Goal: Task Accomplishment & Management: Manage account settings

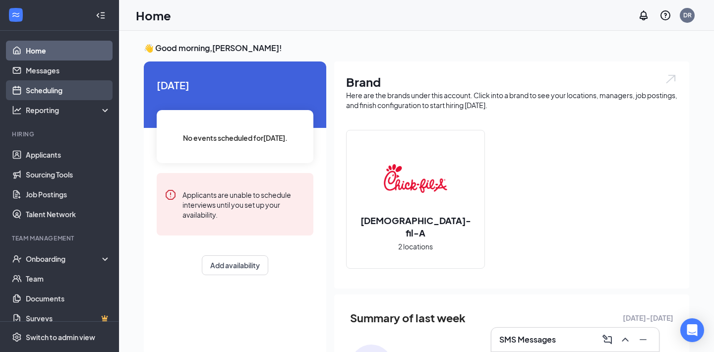
click at [63, 94] on link "Scheduling" at bounding box center [68, 90] width 85 height 20
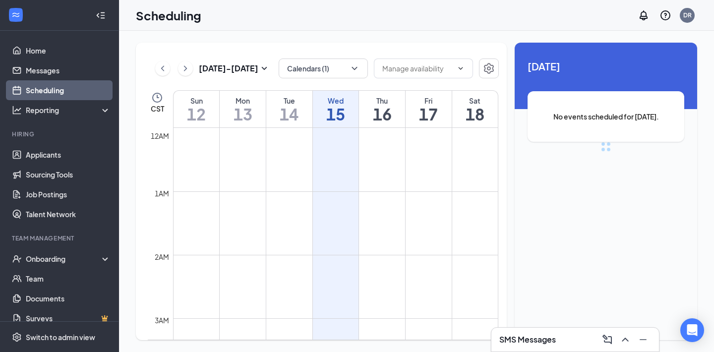
scroll to position [487, 0]
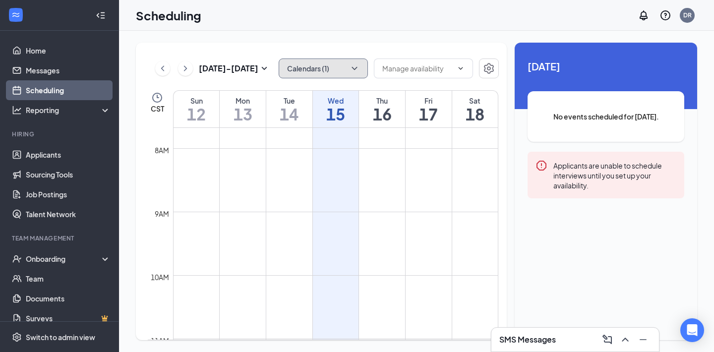
click at [350, 70] on icon "ChevronDown" at bounding box center [354, 68] width 10 height 10
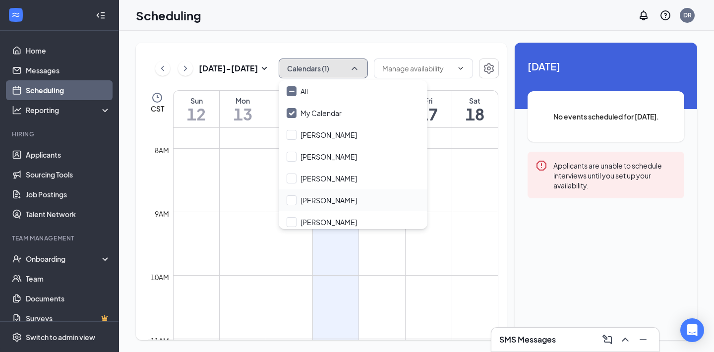
scroll to position [26, 0]
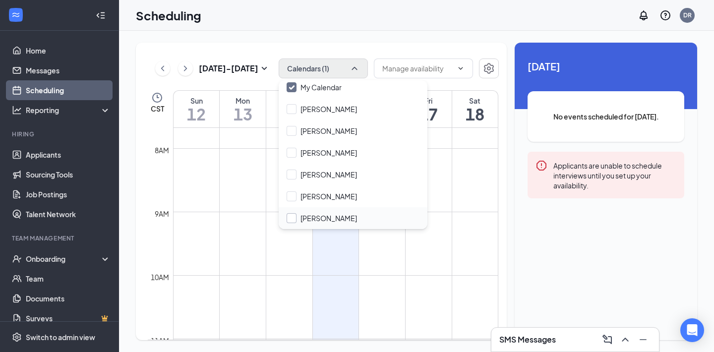
click at [294, 220] on input "[PERSON_NAME]" at bounding box center [321, 218] width 70 height 10
checkbox input "true"
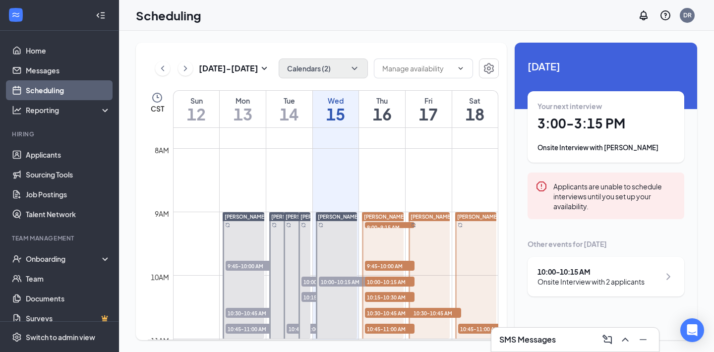
click at [382, 27] on div "Scheduling DR" at bounding box center [416, 15] width 595 height 31
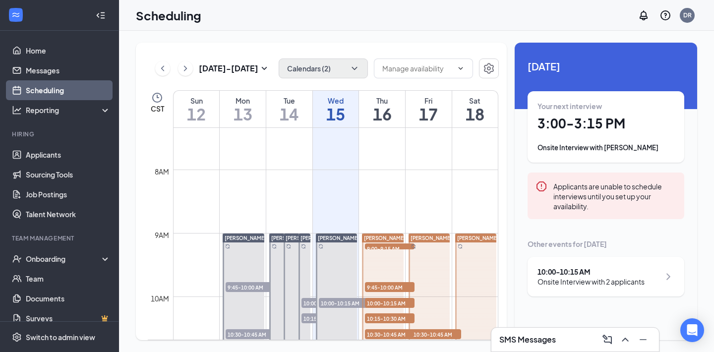
scroll to position [456, 0]
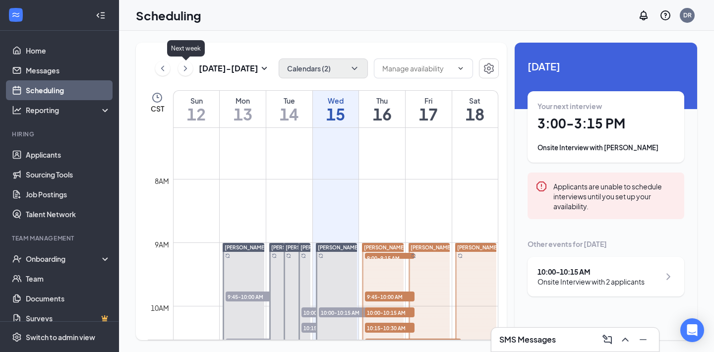
click at [188, 71] on icon "ChevronRight" at bounding box center [185, 68] width 10 height 12
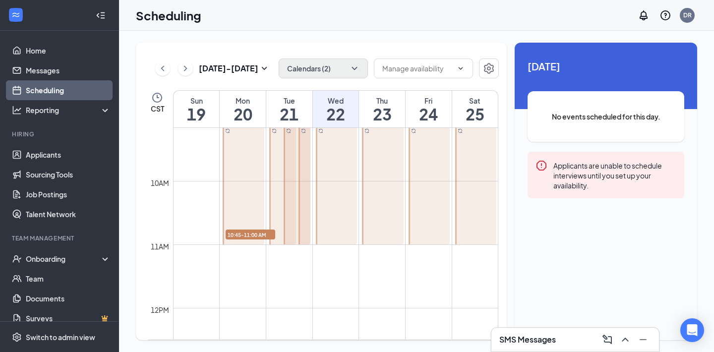
scroll to position [566, 0]
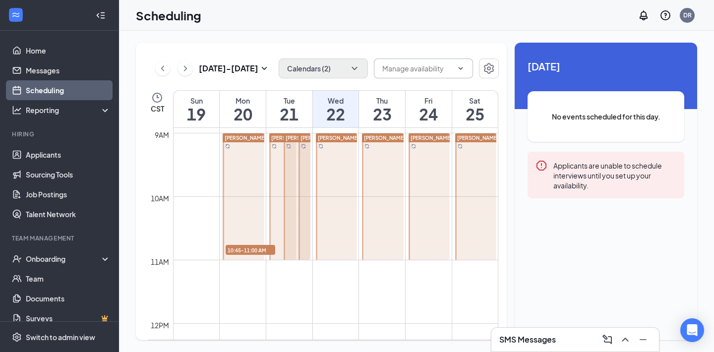
click at [435, 68] on input "text" at bounding box center [417, 68] width 70 height 11
click at [488, 71] on icon "Settings" at bounding box center [489, 68] width 12 height 12
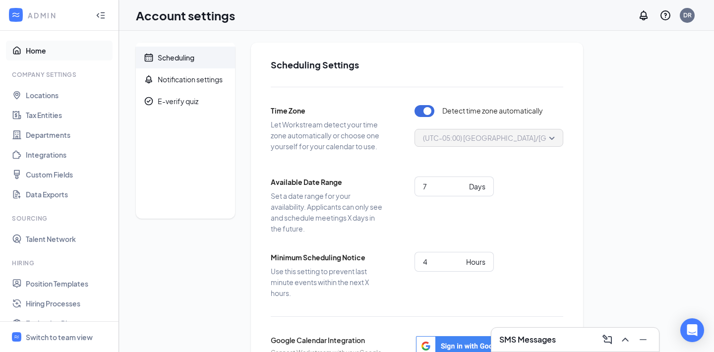
click at [30, 50] on link "Home" at bounding box center [68, 51] width 85 height 20
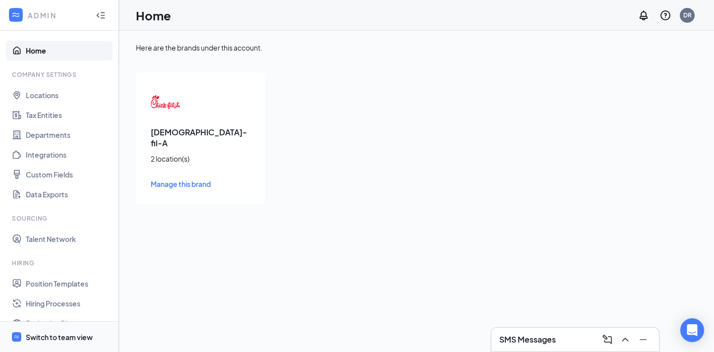
click at [38, 338] on div "Switch to team view" at bounding box center [59, 337] width 67 height 10
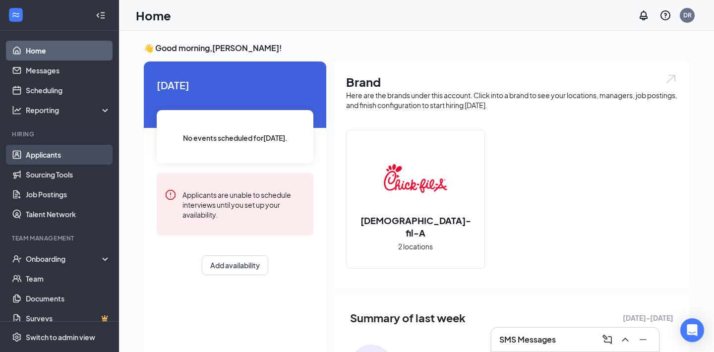
click at [59, 157] on link "Applicants" at bounding box center [68, 155] width 85 height 20
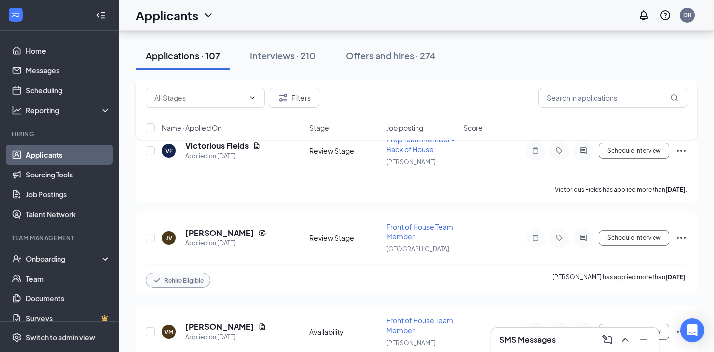
scroll to position [3046, 0]
click at [680, 232] on icon "Ellipses" at bounding box center [681, 238] width 12 height 12
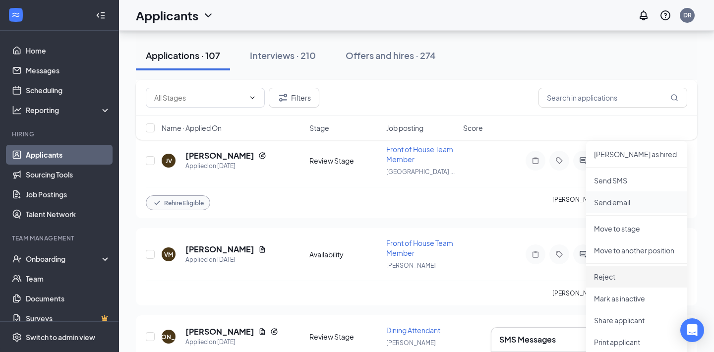
scroll to position [3137, 0]
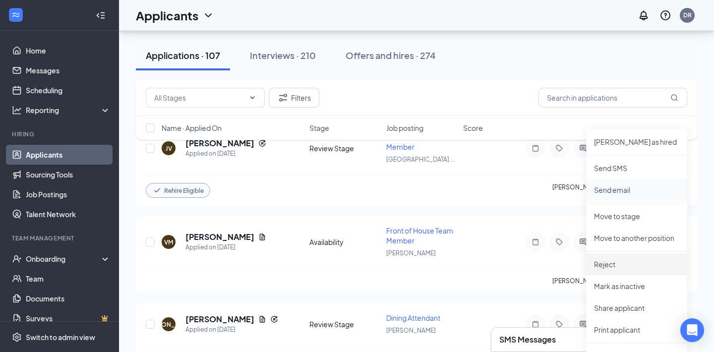
click at [625, 269] on li "Reject" at bounding box center [636, 264] width 101 height 22
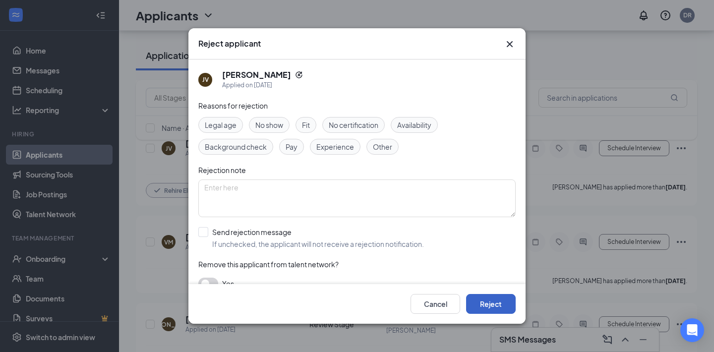
click at [491, 303] on button "Reject" at bounding box center [491, 304] width 50 height 20
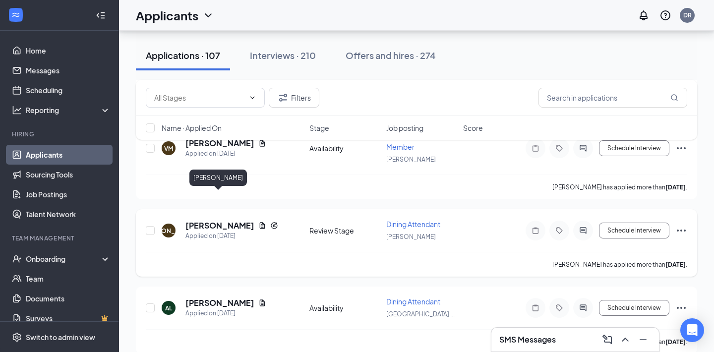
click at [233, 220] on h5 "[PERSON_NAME]" at bounding box center [219, 225] width 69 height 11
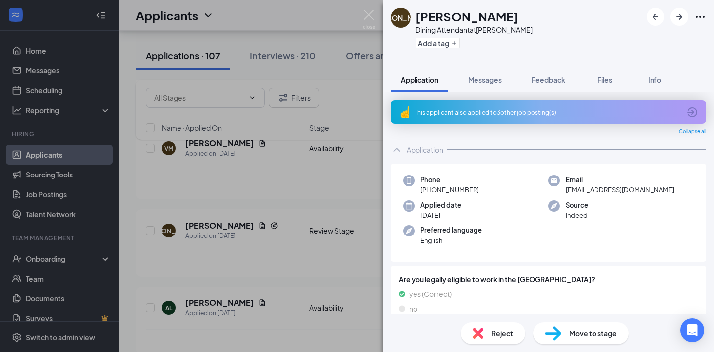
click at [558, 122] on div "This applicant also applied to 3 other job posting(s)" at bounding box center [548, 112] width 315 height 24
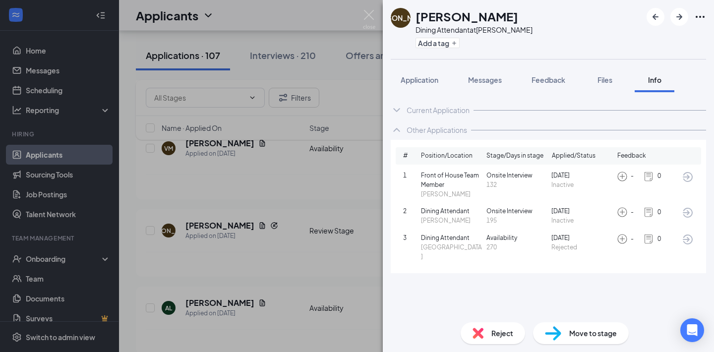
click at [509, 245] on span "270" at bounding box center [516, 247] width 61 height 9
click at [371, 19] on img at bounding box center [369, 19] width 12 height 19
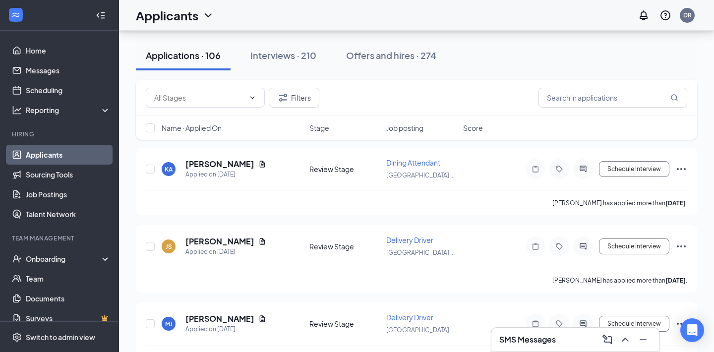
scroll to position [8383, 0]
click at [148, 320] on input "checkbox" at bounding box center [150, 324] width 9 height 9
checkbox input "true"
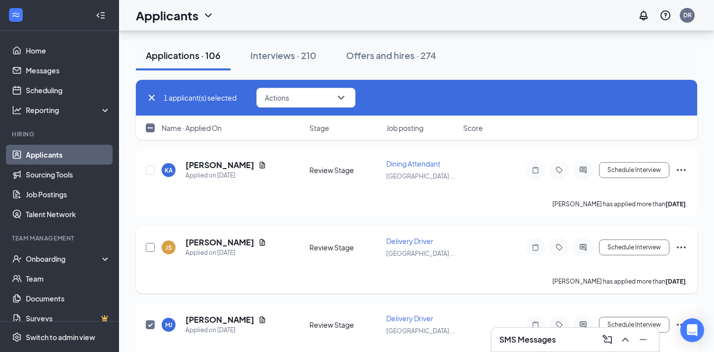
click at [151, 243] on input "checkbox" at bounding box center [150, 247] width 9 height 9
checkbox input "true"
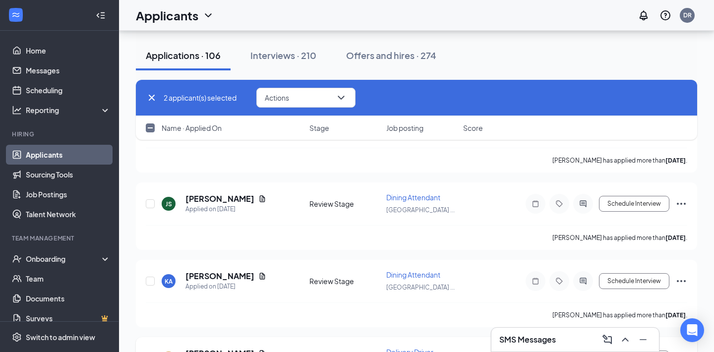
scroll to position [8266, 0]
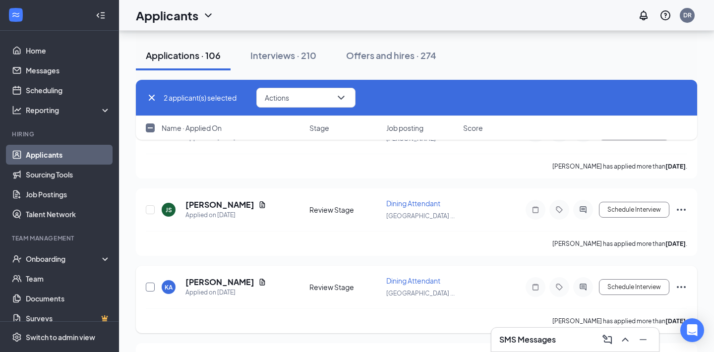
click at [151, 282] on input "checkbox" at bounding box center [150, 286] width 9 height 9
checkbox input "true"
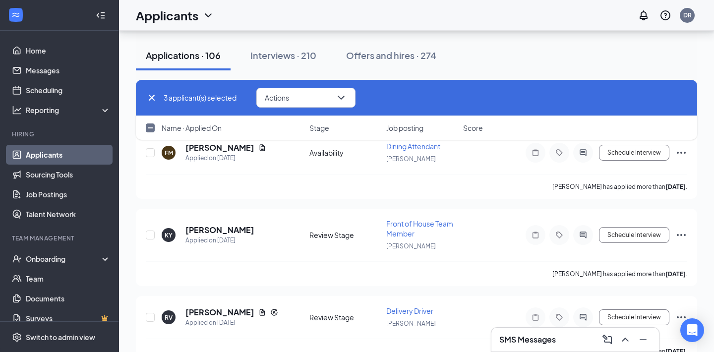
scroll to position [8070, 0]
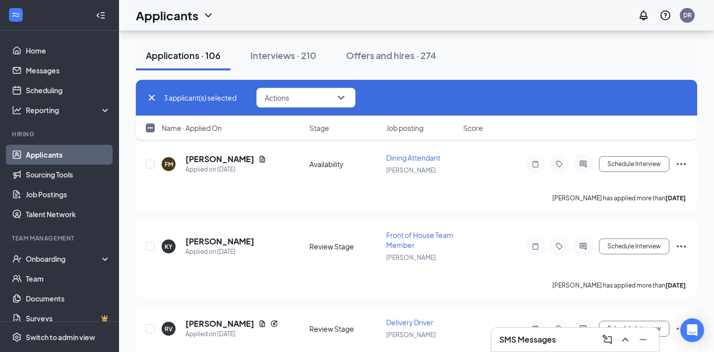
checkbox input "true"
click at [152, 242] on input "checkbox" at bounding box center [150, 246] width 9 height 9
checkbox input "true"
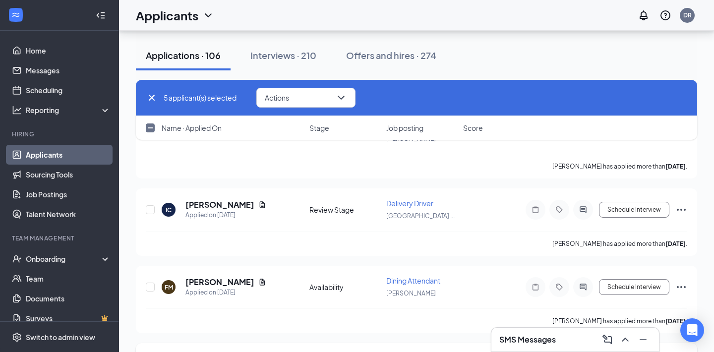
scroll to position [7946, 0]
click at [149, 283] on input "checkbox" at bounding box center [150, 287] width 9 height 9
checkbox input "true"
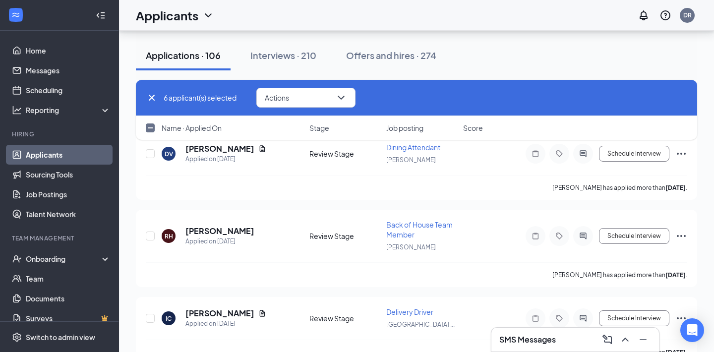
scroll to position [7836, 0]
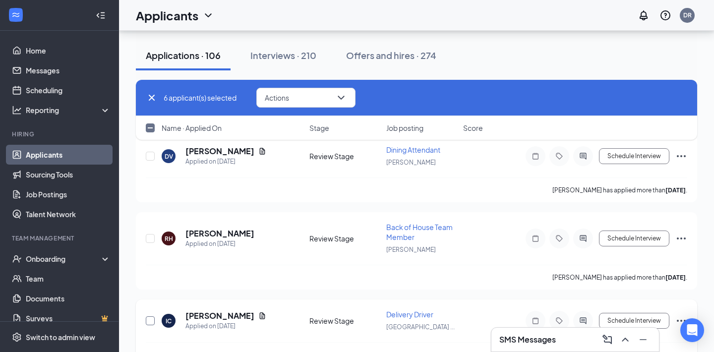
click at [150, 316] on input "checkbox" at bounding box center [150, 320] width 9 height 9
checkbox input "true"
click at [152, 234] on input "checkbox" at bounding box center [150, 238] width 9 height 9
checkbox input "true"
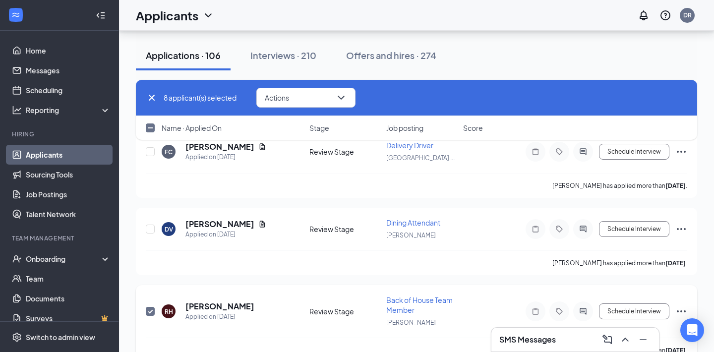
scroll to position [7740, 0]
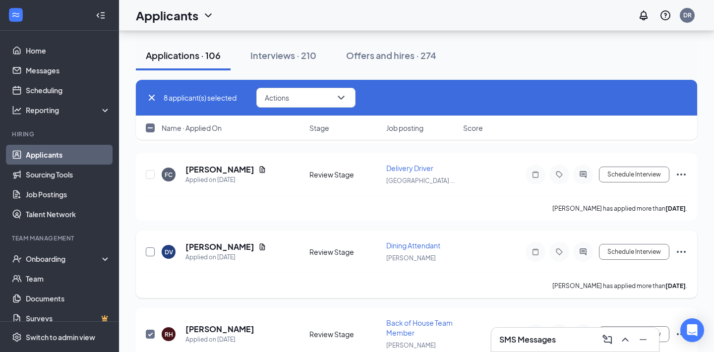
click at [150, 247] on input "checkbox" at bounding box center [150, 251] width 9 height 9
checkbox input "true"
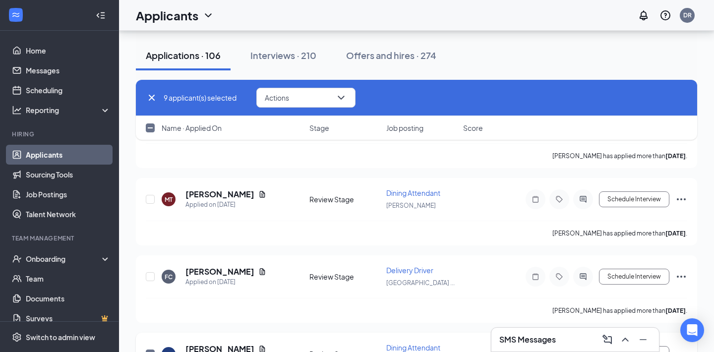
scroll to position [7605, 0]
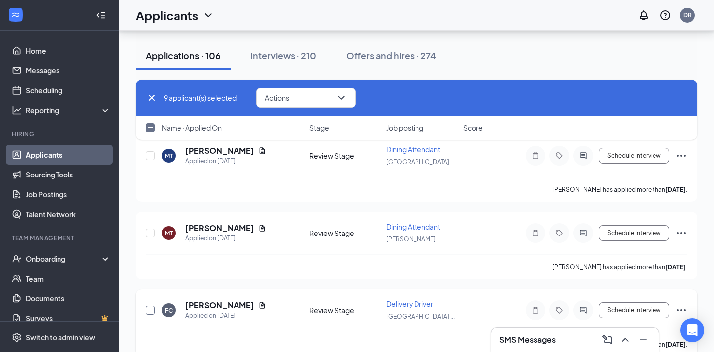
click at [151, 306] on input "checkbox" at bounding box center [150, 310] width 9 height 9
checkbox input "true"
click at [152, 228] on input "checkbox" at bounding box center [150, 232] width 9 height 9
checkbox input "true"
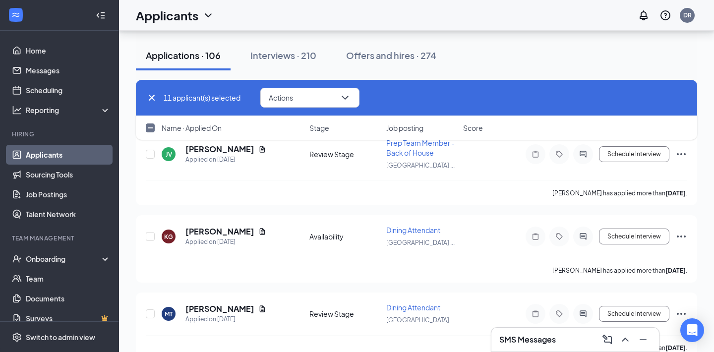
scroll to position [7443, 0]
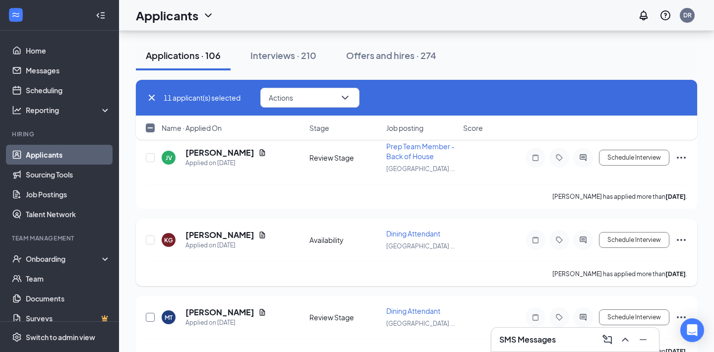
click at [151, 313] on input "checkbox" at bounding box center [150, 317] width 9 height 9
checkbox input "true"
click at [151, 235] on input "checkbox" at bounding box center [150, 239] width 9 height 9
checkbox input "true"
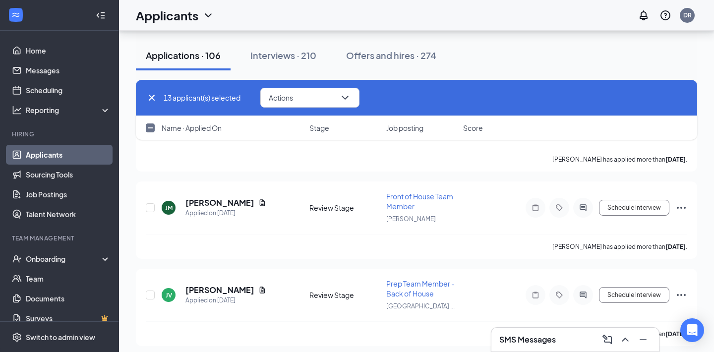
scroll to position [7305, 0]
click at [148, 291] on input "checkbox" at bounding box center [150, 295] width 9 height 9
checkbox input "true"
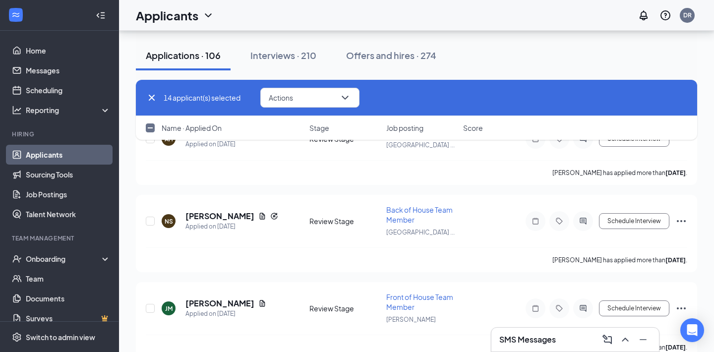
scroll to position [7200, 0]
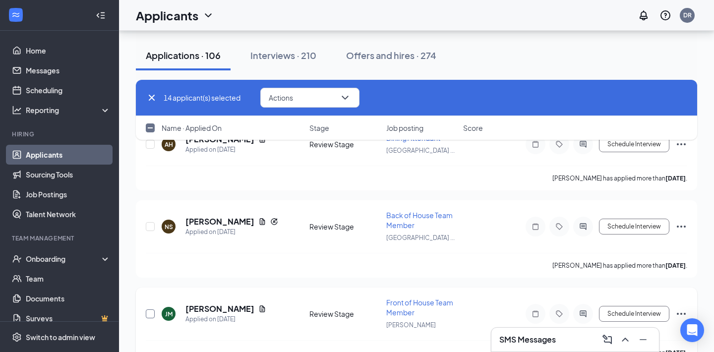
click at [147, 309] on input "checkbox" at bounding box center [150, 313] width 9 height 9
checkbox input "true"
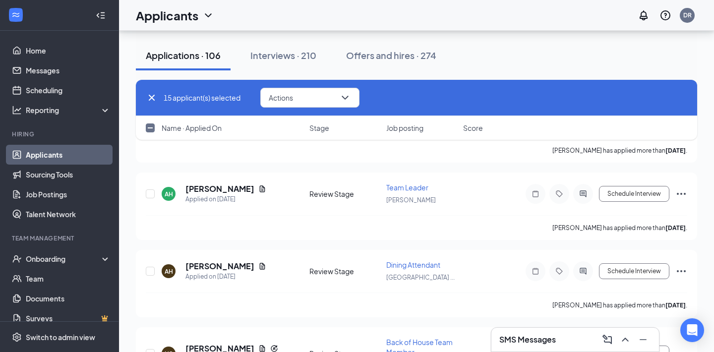
scroll to position [7072, 0]
click at [150, 268] on input "checkbox" at bounding box center [150, 272] width 9 height 9
checkbox input "true"
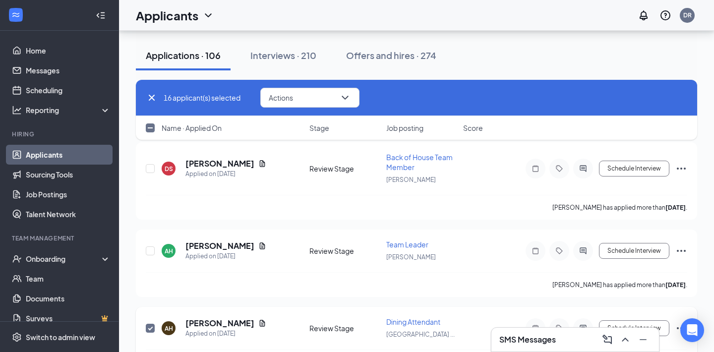
scroll to position [7011, 0]
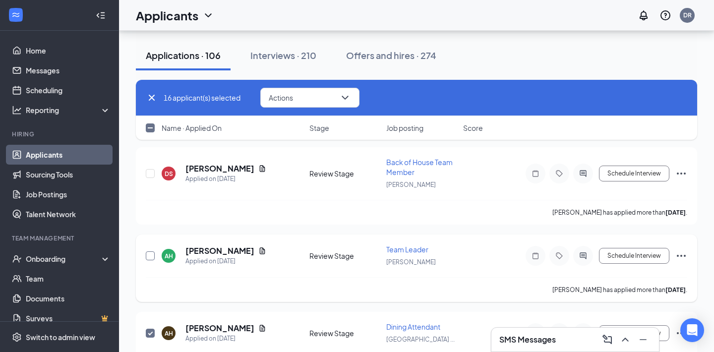
click at [149, 251] on input "checkbox" at bounding box center [150, 255] width 9 height 9
checkbox input "true"
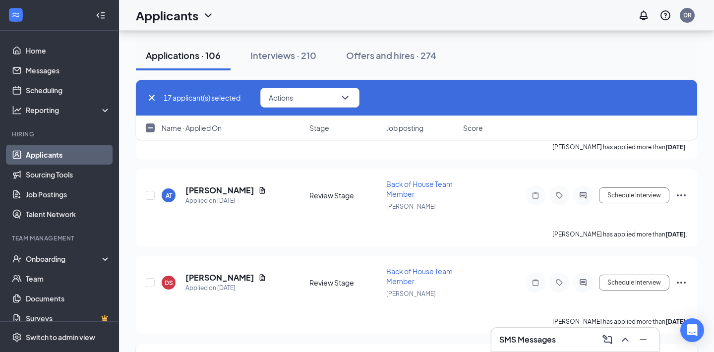
scroll to position [6899, 0]
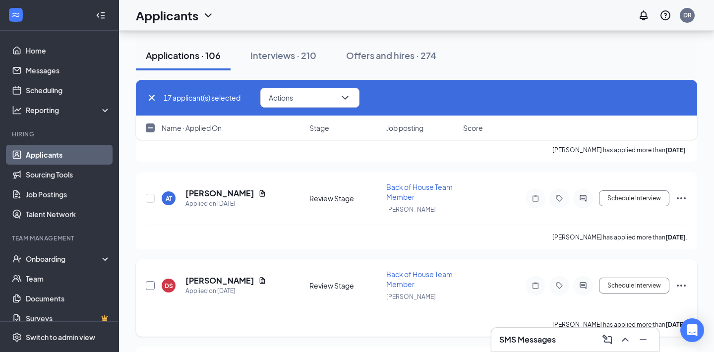
click at [151, 281] on input "checkbox" at bounding box center [150, 285] width 9 height 9
checkbox input "true"
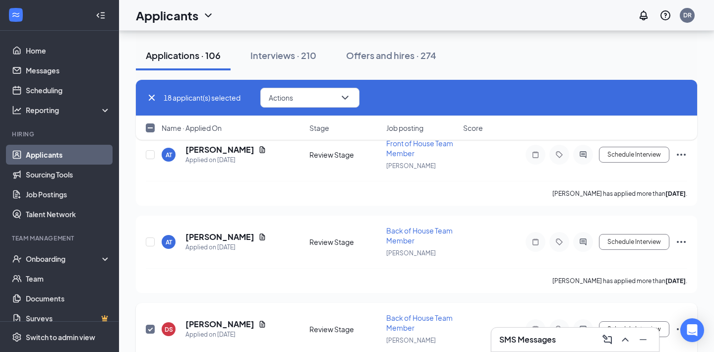
scroll to position [6850, 0]
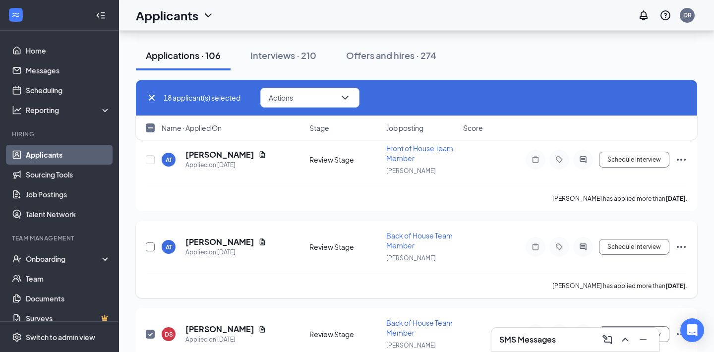
click at [150, 242] on input "checkbox" at bounding box center [150, 246] width 9 height 9
checkbox input "true"
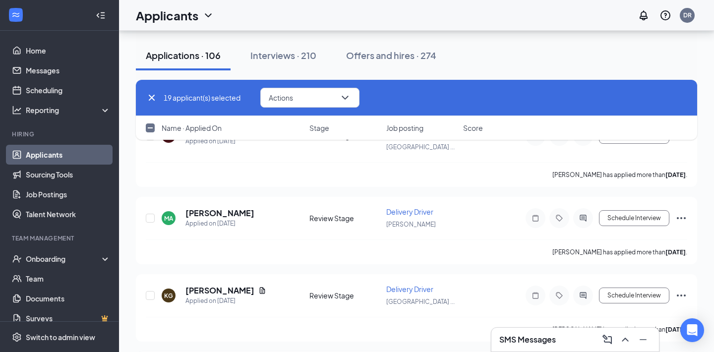
scroll to position [6631, 0]
click at [149, 292] on input "checkbox" at bounding box center [150, 296] width 9 height 9
checkbox input "true"
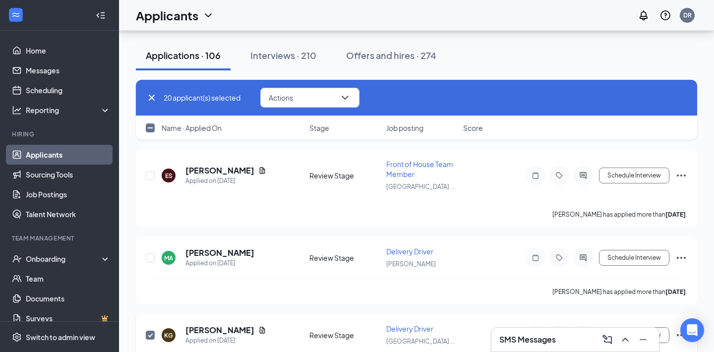
scroll to position [6592, 0]
click at [150, 254] on input "checkbox" at bounding box center [150, 258] width 9 height 9
checkbox input "true"
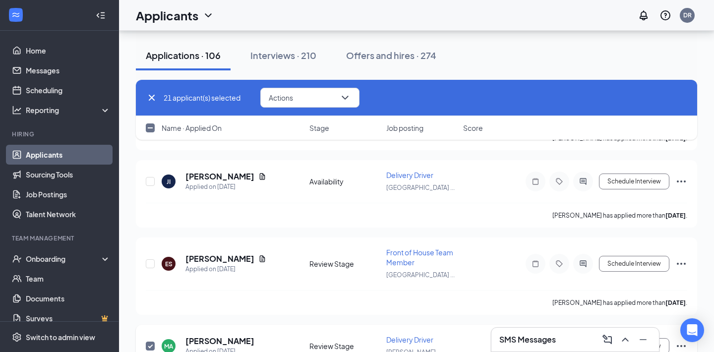
scroll to position [6502, 0]
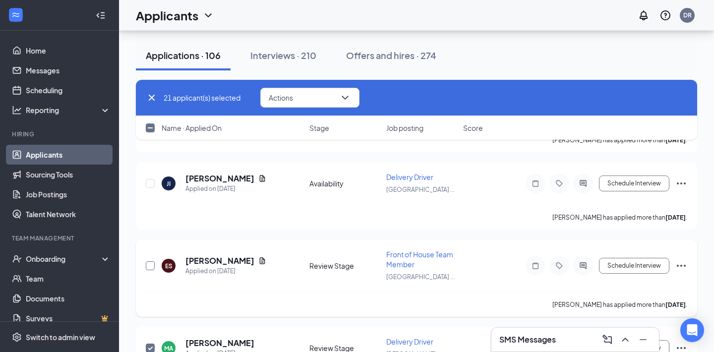
click at [150, 261] on input "checkbox" at bounding box center [150, 265] width 9 height 9
checkbox input "true"
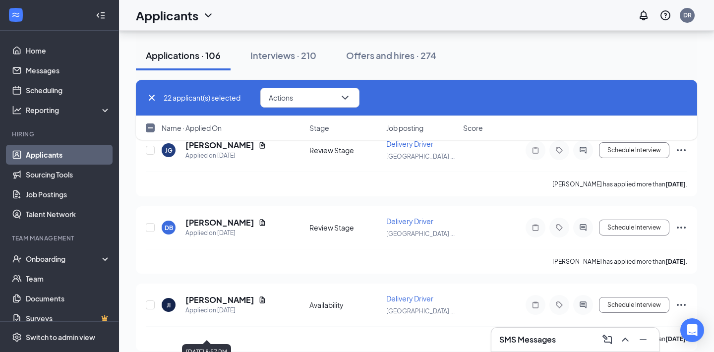
scroll to position [6378, 0]
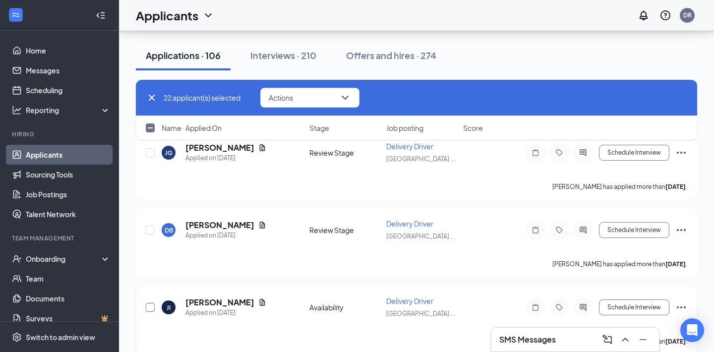
click at [152, 303] on input "checkbox" at bounding box center [150, 307] width 9 height 9
checkbox input "true"
click at [151, 225] on input "checkbox" at bounding box center [150, 229] width 9 height 9
checkbox input "true"
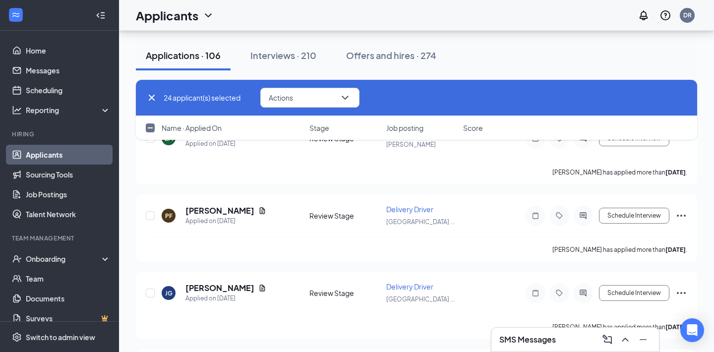
scroll to position [6237, 0]
click at [150, 289] on input "checkbox" at bounding box center [150, 293] width 9 height 9
checkbox input "true"
click at [147, 212] on input "checkbox" at bounding box center [150, 216] width 9 height 9
checkbox input "true"
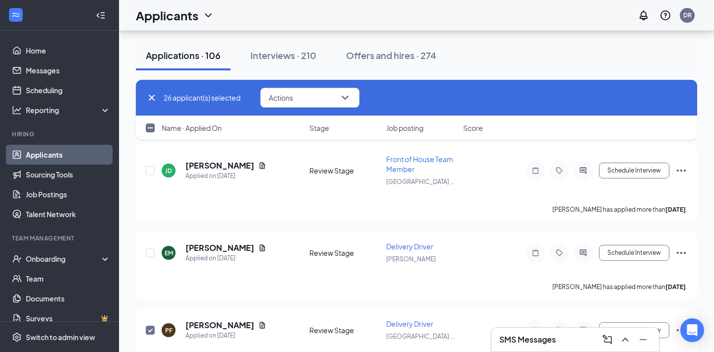
scroll to position [6122, 0]
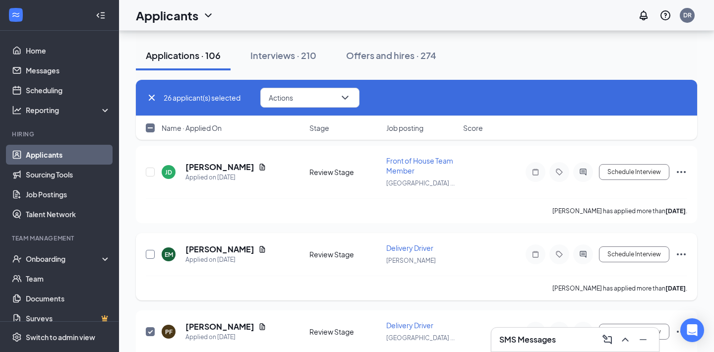
click at [151, 250] on input "checkbox" at bounding box center [150, 254] width 9 height 9
checkbox input "true"
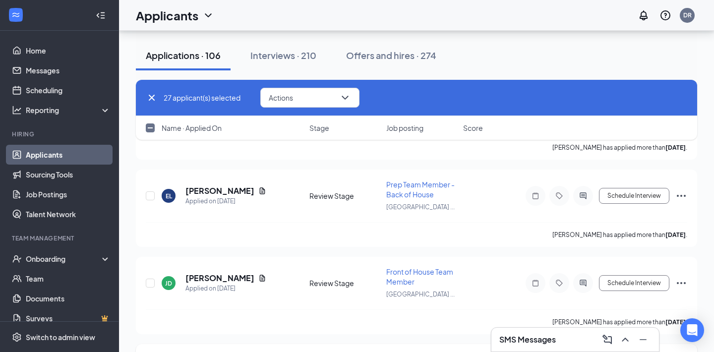
scroll to position [6010, 0]
click at [150, 280] on input "checkbox" at bounding box center [150, 284] width 9 height 9
checkbox input "true"
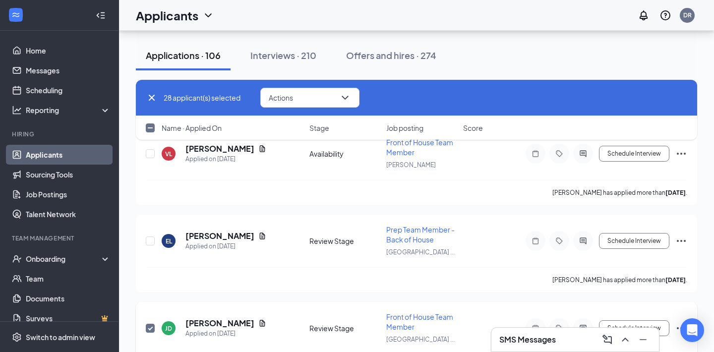
scroll to position [5976, 0]
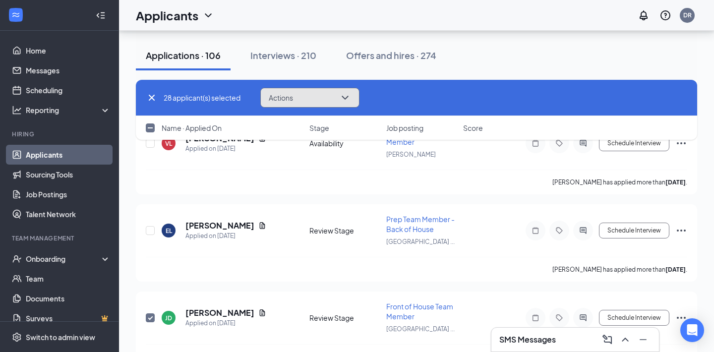
click at [320, 94] on button "Actions" at bounding box center [309, 98] width 99 height 20
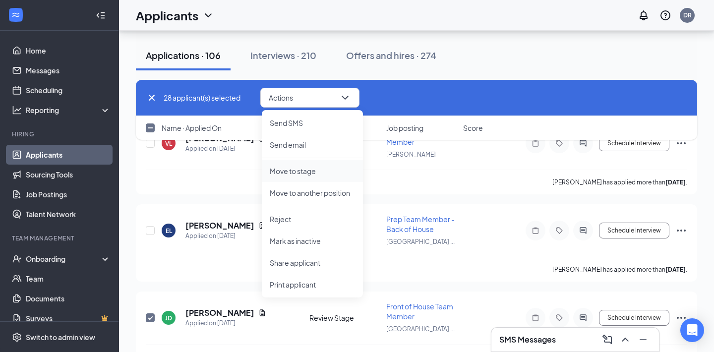
click at [311, 170] on p "Move to stage" at bounding box center [312, 171] width 85 height 10
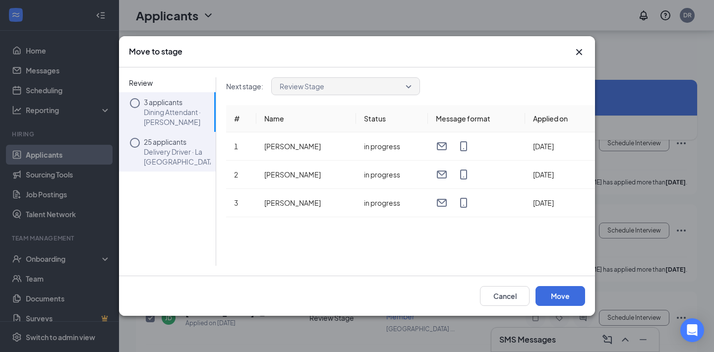
click at [139, 144] on icon "Circle" at bounding box center [135, 143] width 10 height 10
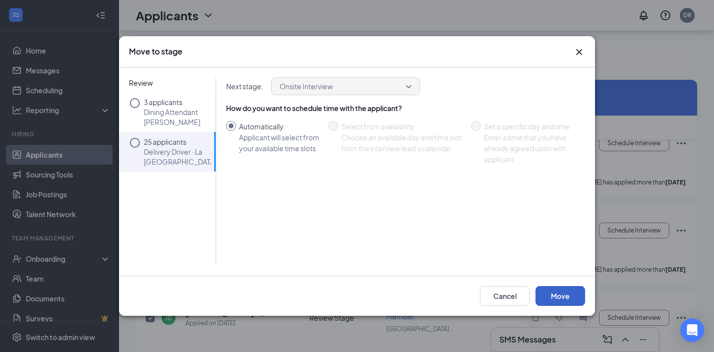
click at [569, 293] on button "Move" at bounding box center [560, 296] width 50 height 20
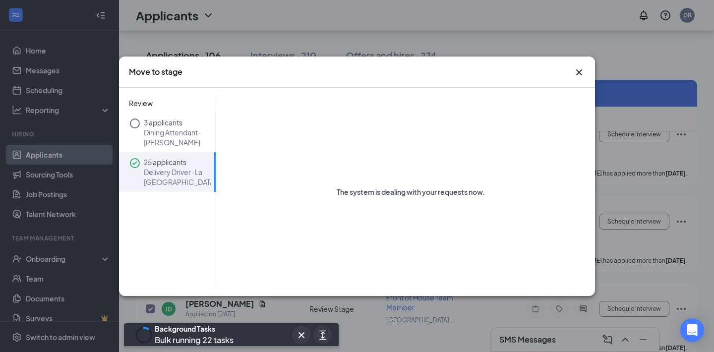
checkbox input "true"
checkbox input "false"
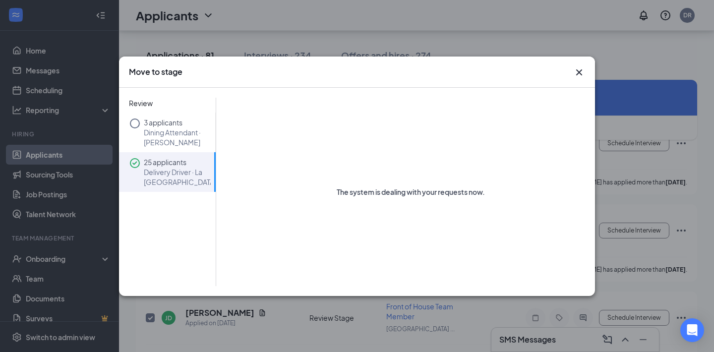
checkbox input "false"
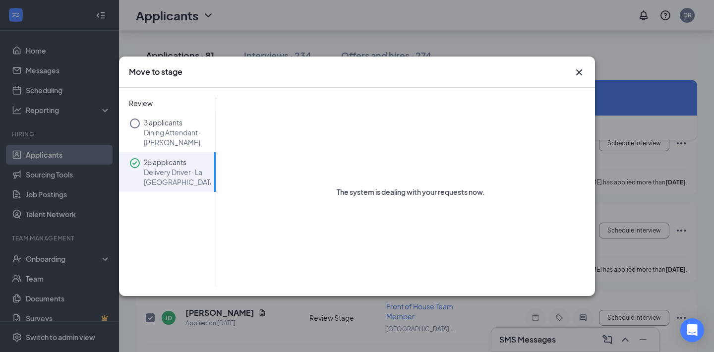
checkbox input "false"
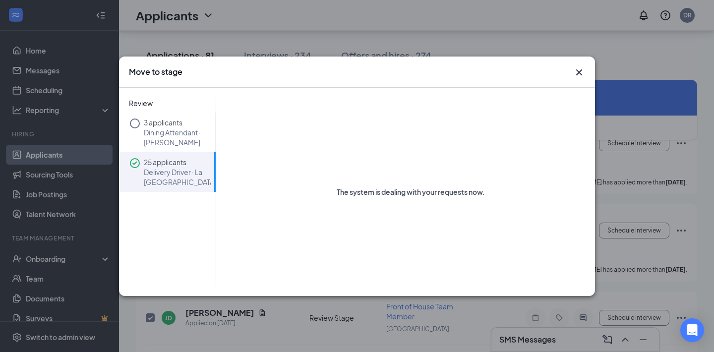
checkbox input "false"
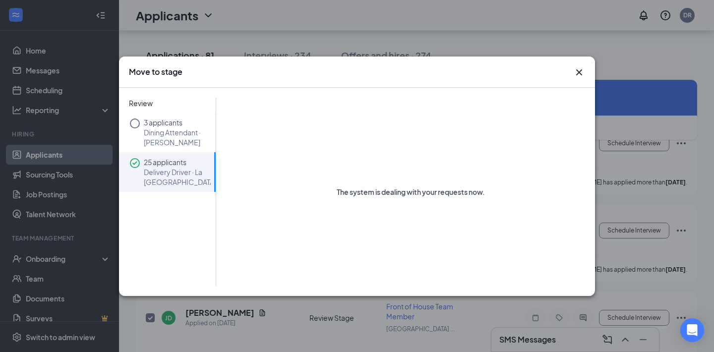
checkbox input "false"
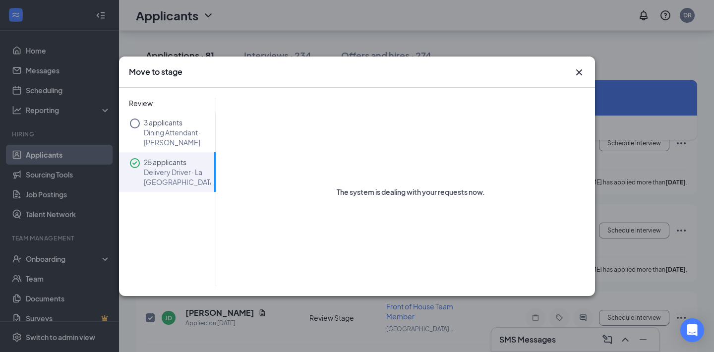
checkbox input "false"
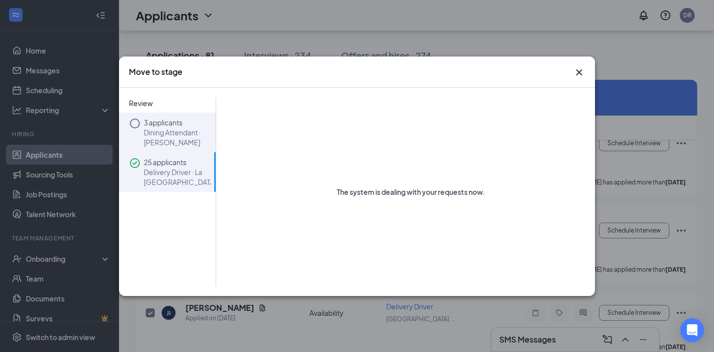
click at [137, 124] on icon "Circle" at bounding box center [135, 123] width 12 height 12
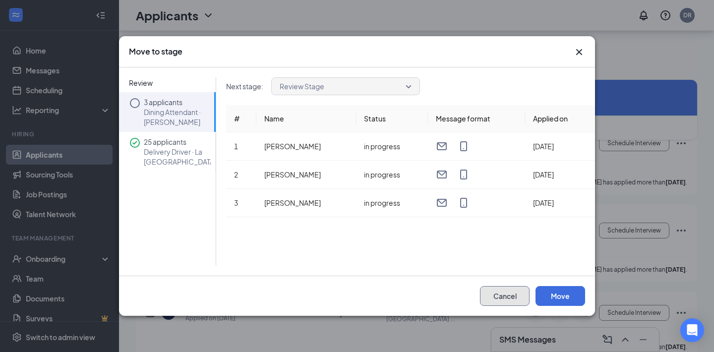
click at [514, 293] on button "Cancel" at bounding box center [505, 296] width 50 height 20
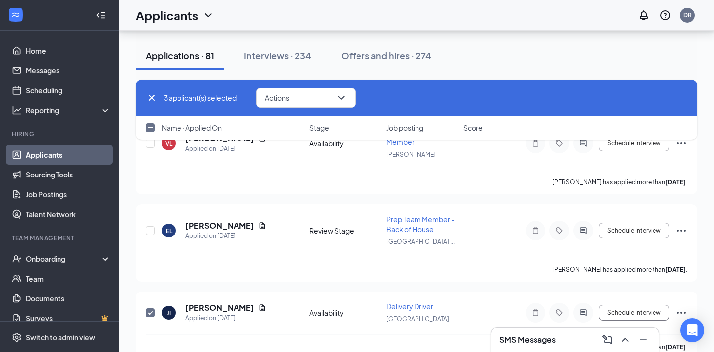
click at [154, 102] on icon "Cross" at bounding box center [152, 98] width 12 height 12
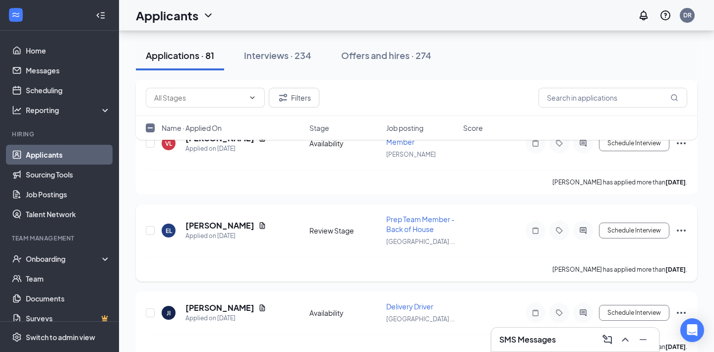
checkbox input "false"
click at [630, 343] on icon "ChevronUp" at bounding box center [625, 340] width 12 height 12
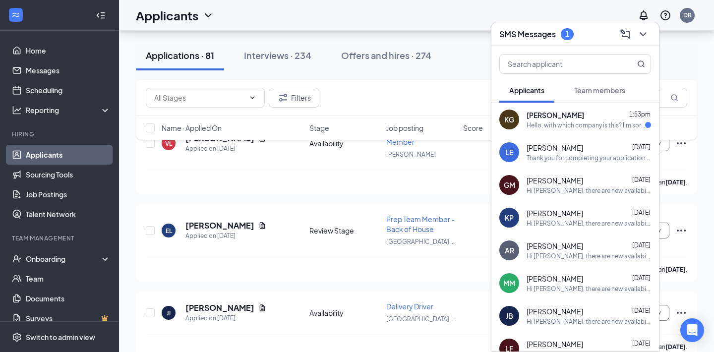
click at [618, 134] on div "KG [PERSON_NAME] 1:53pm Hello, with which company is this? I'm sorry i applied …" at bounding box center [575, 119] width 168 height 33
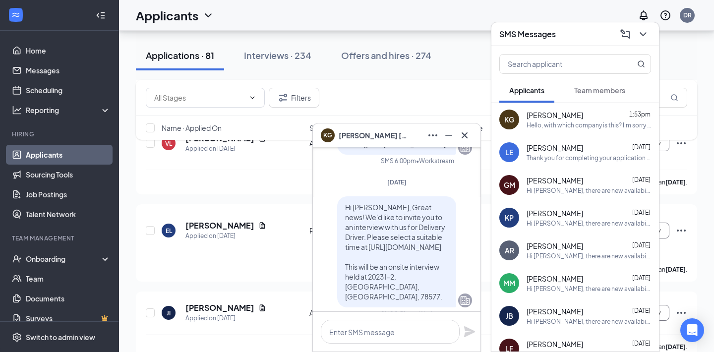
scroll to position [-78, 0]
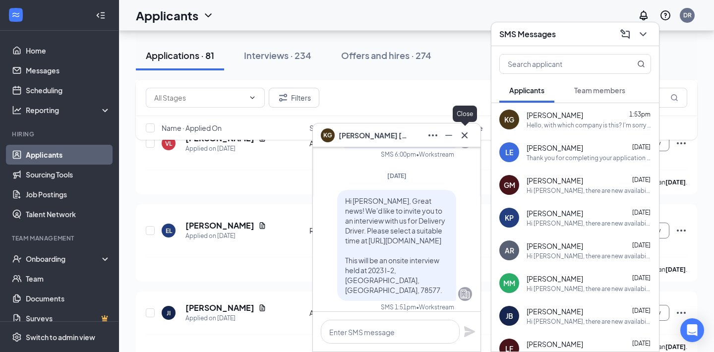
click at [468, 137] on icon "Cross" at bounding box center [464, 135] width 12 height 12
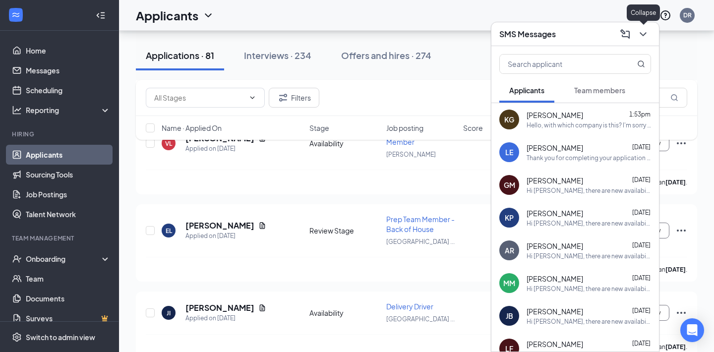
click at [643, 37] on icon "ChevronDown" at bounding box center [643, 34] width 12 height 12
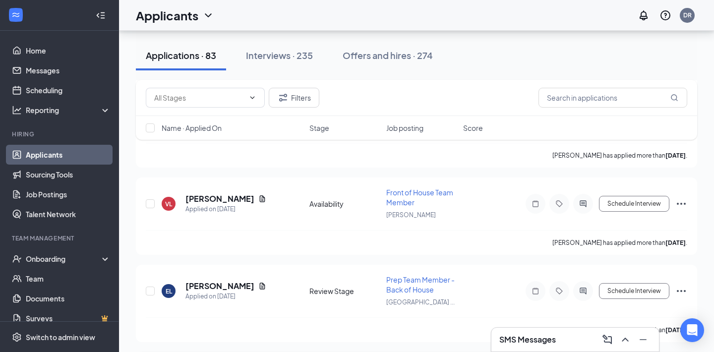
scroll to position [5901, 0]
